Goal: Obtain resource: Obtain resource

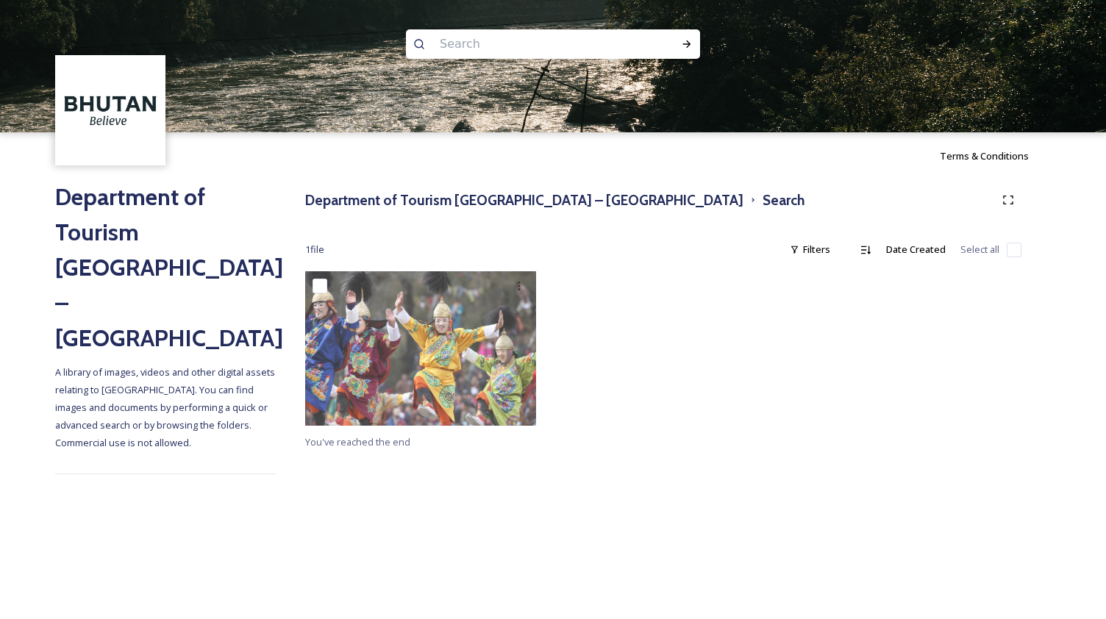
click at [227, 365] on span "A library of images, videos and other digital assets relating to Bhutan. You ca…" at bounding box center [166, 407] width 222 height 84
drag, startPoint x: 207, startPoint y: 357, endPoint x: 266, endPoint y: 401, distance: 73.5
click at [266, 401] on div "Department of Tourism Bhutan – Brand Centre A library of images, videos and oth…" at bounding box center [165, 330] width 221 height 302
copy span "Commercial use is not allowed."
click at [982, 157] on span "Terms & Conditions" at bounding box center [984, 155] width 89 height 13
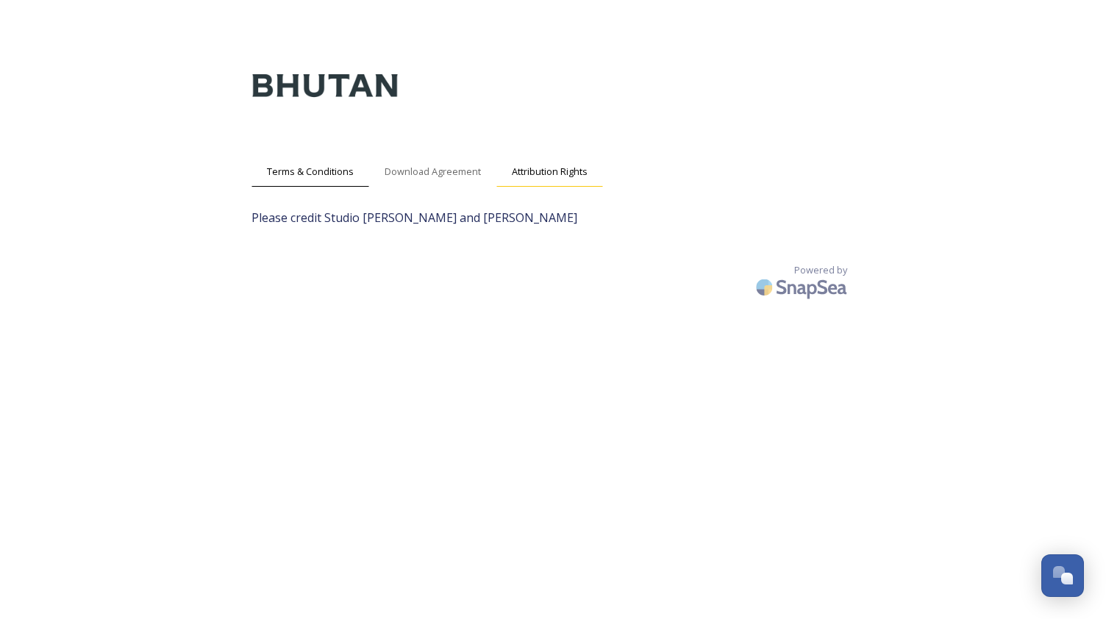
click at [530, 181] on div "Attribution Rights" at bounding box center [549, 172] width 107 height 30
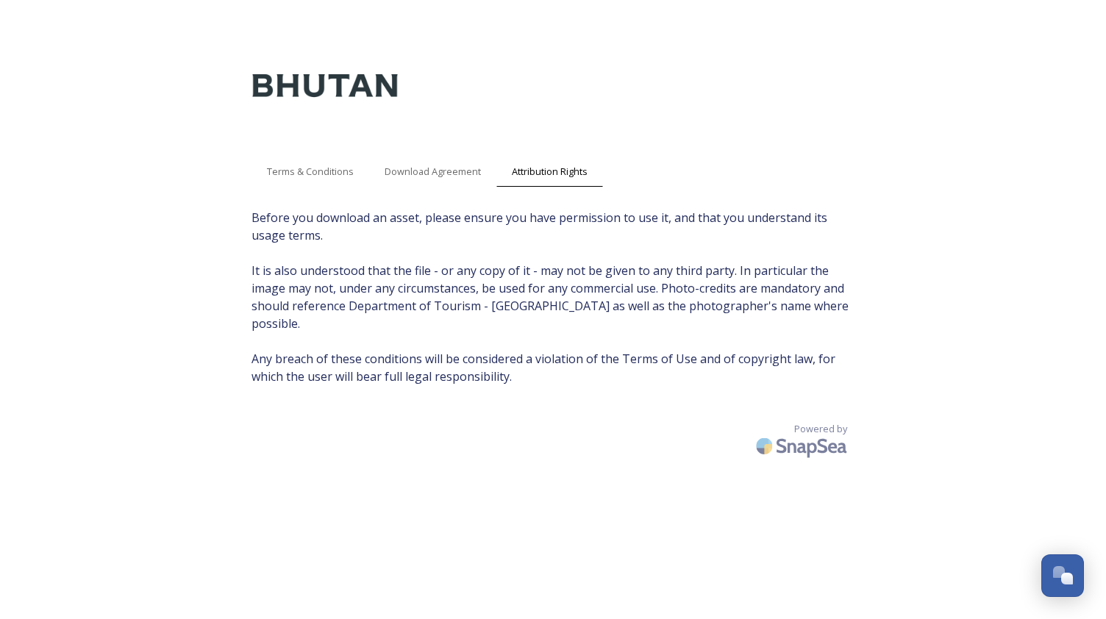
click at [1033, 176] on div "Terms & Conditions Download Agreement Attribution Rights Before you download an…" at bounding box center [553, 324] width 1106 height 649
